Goal: Information Seeking & Learning: Learn about a topic

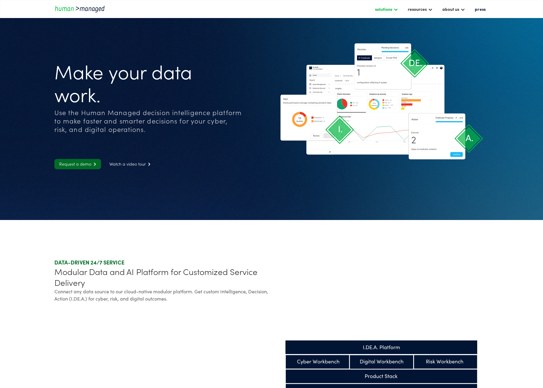
click at [386, 12] on div "solutions" at bounding box center [383, 8] width 17 height 7
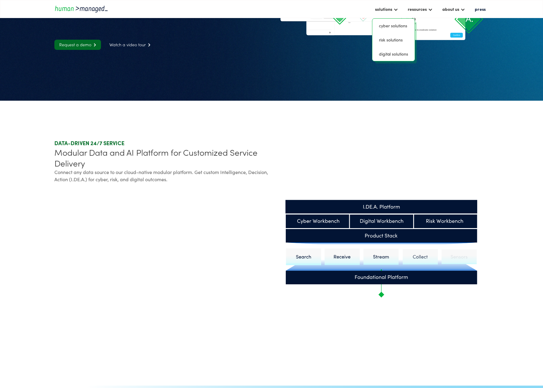
scroll to position [125, 0]
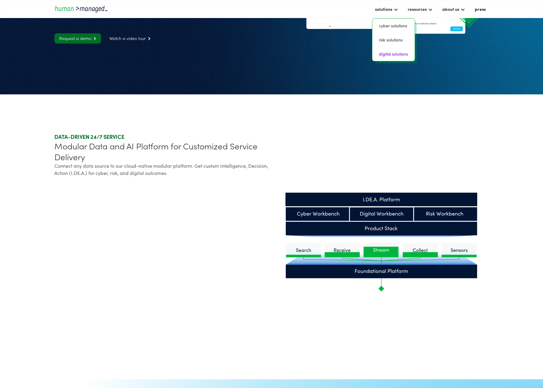
click at [396, 56] on link "digital solutions" at bounding box center [393, 53] width 38 height 9
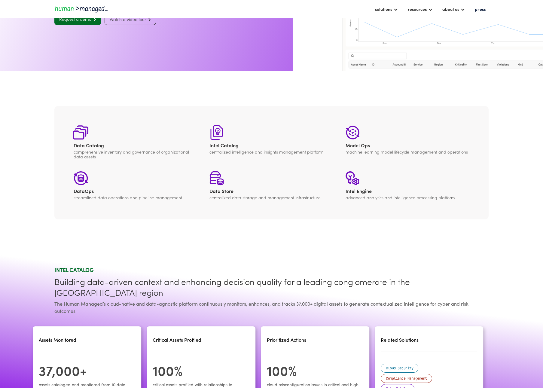
scroll to position [102, 0]
drag, startPoint x: 105, startPoint y: 293, endPoint x: 199, endPoint y: 291, distance: 93.7
click at [199, 299] on div "The Human Managed’s cloud-native and data-agnostic platform continuously monito…" at bounding box center [271, 306] width 434 height 14
copy div "cloud-native and data-agnostic platform"
drag, startPoint x: 168, startPoint y: 304, endPoint x: 165, endPoint y: 302, distance: 3.5
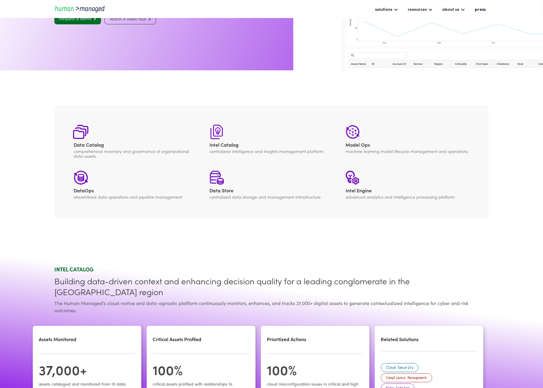
click at [167, 304] on div "intel catalog Building data-driven context and enhancing decision quality for a…" at bounding box center [271, 336] width 434 height 143
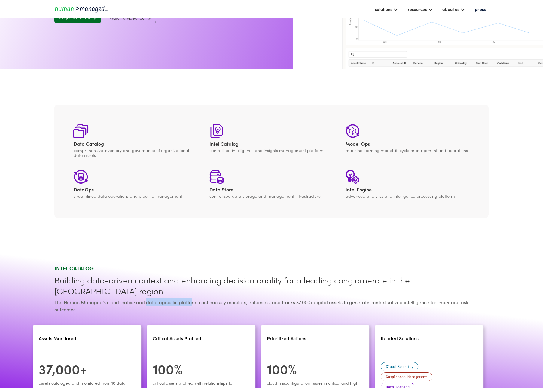
drag, startPoint x: 147, startPoint y: 294, endPoint x: 192, endPoint y: 293, distance: 45.0
click at [192, 298] on div "The Human Managed’s cloud-native and data-agnostic platform continuously monito…" at bounding box center [271, 305] width 434 height 14
drag, startPoint x: 369, startPoint y: 293, endPoint x: 497, endPoint y: 298, distance: 128.3
click at [497, 298] on section "intel catalog Building data-driven context and enhancing decision quality for a…" at bounding box center [271, 335] width 543 height 167
copy div "contextualized intelligence for cyber and risk outcomes."
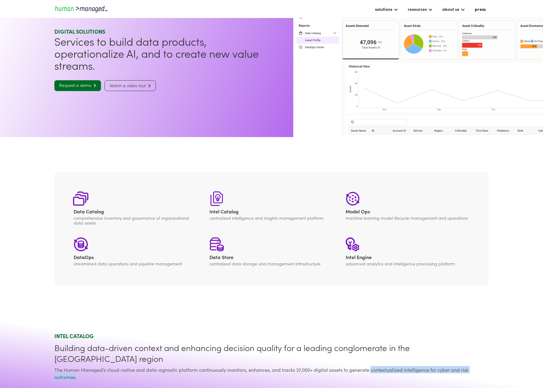
scroll to position [0, 0]
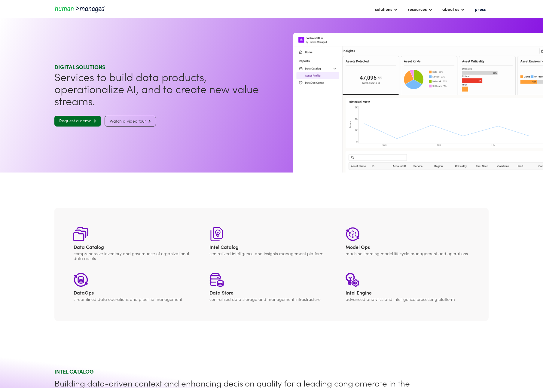
click at [84, 10] on img "home" at bounding box center [81, 9] width 54 height 8
click at [86, 10] on img "home" at bounding box center [81, 9] width 54 height 8
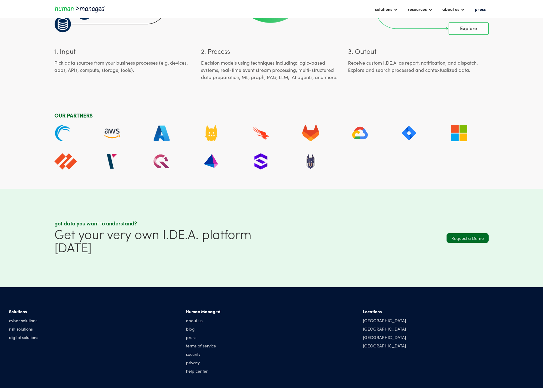
scroll to position [2061, 0]
